Goal: Information Seeking & Learning: Learn about a topic

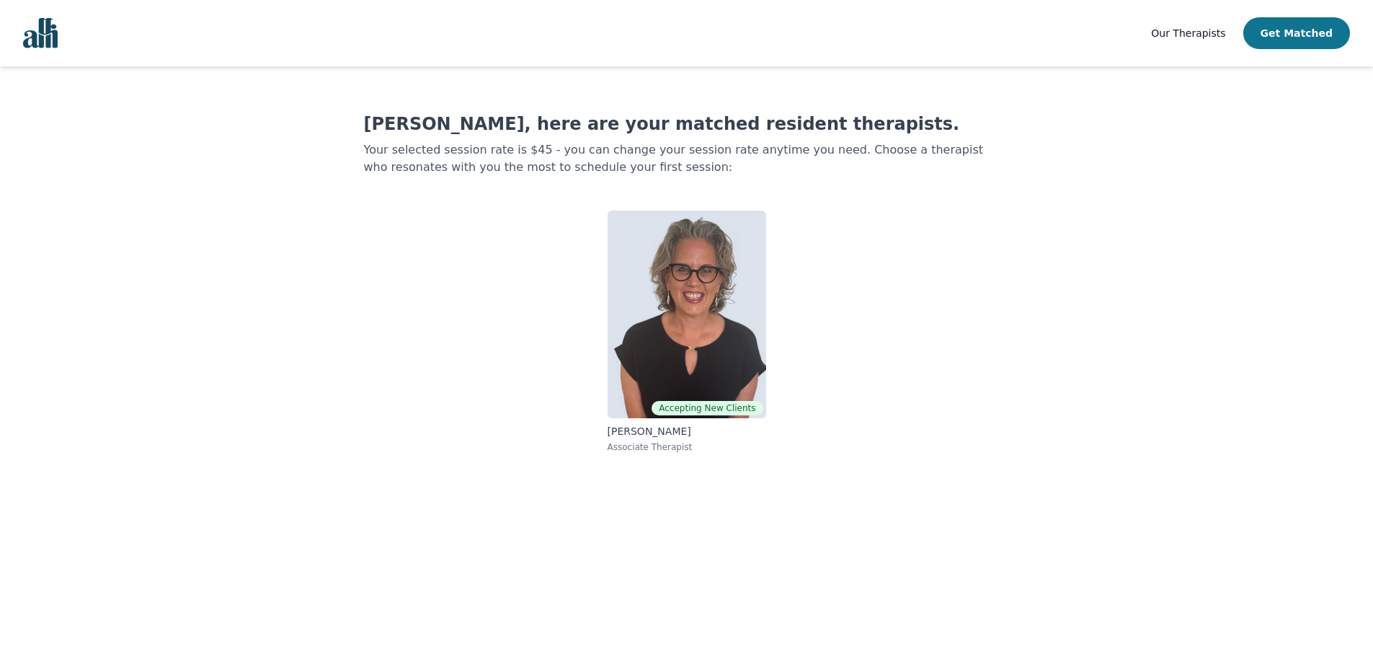
click at [1259, 40] on button "Get Matched" at bounding box center [1296, 33] width 107 height 32
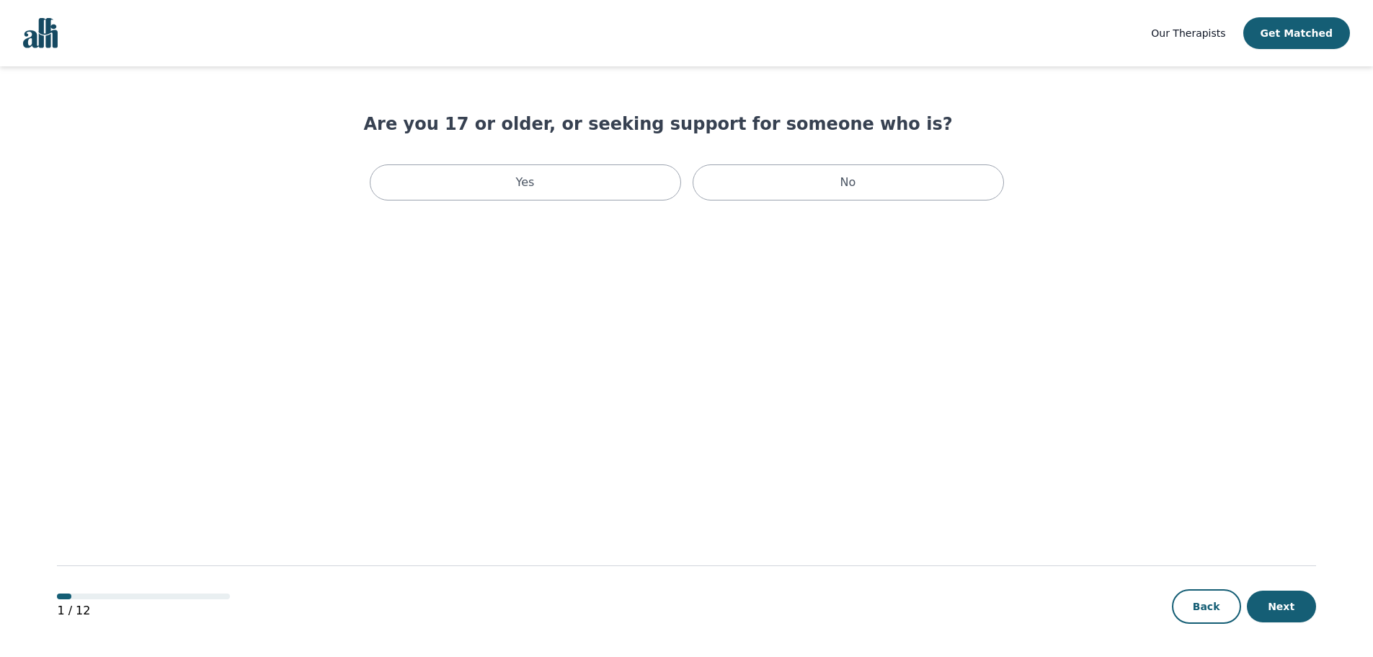
click at [1196, 39] on span "Our Therapists" at bounding box center [1188, 33] width 74 height 12
